Goal: Task Accomplishment & Management: Complete application form

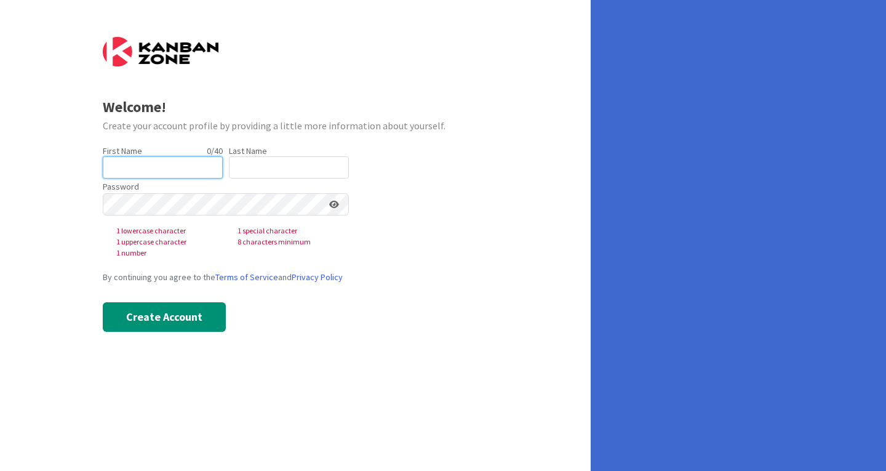
click at [161, 170] on input "text" at bounding box center [163, 167] width 120 height 22
type input "[PERSON_NAME]"
click at [271, 169] on input "text" at bounding box center [289, 167] width 120 height 22
type input "[PERSON_NAME]"
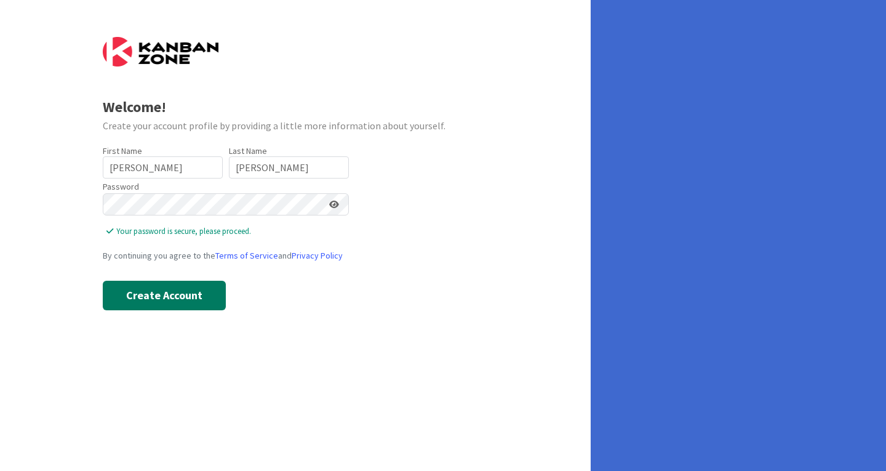
click at [193, 303] on button "Create Account" at bounding box center [164, 296] width 123 height 30
